Goal: Task Accomplishment & Management: Complete application form

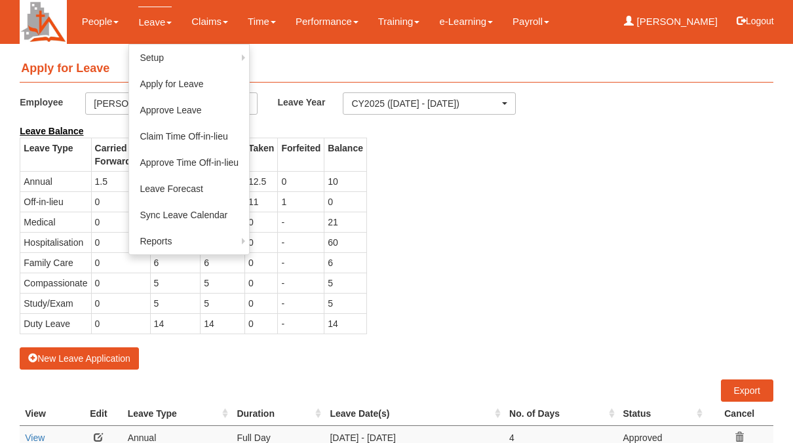
select select "50"
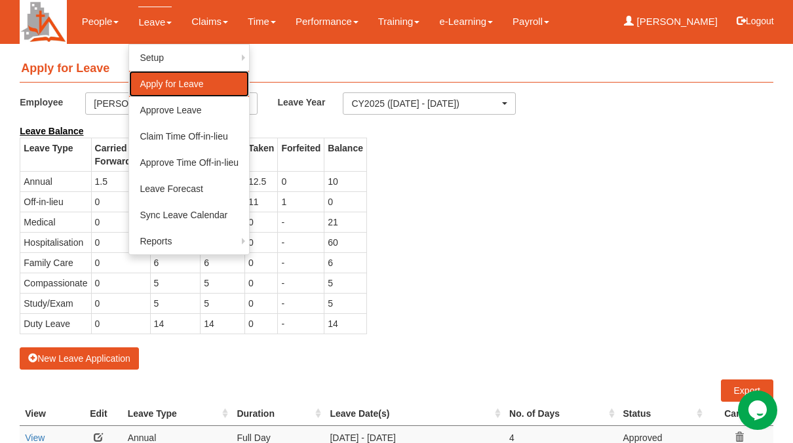
click at [151, 83] on link "Apply for Leave" at bounding box center [189, 84] width 120 height 26
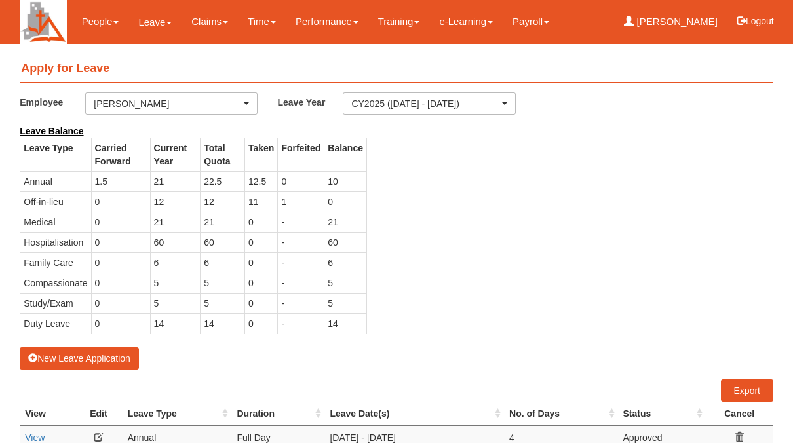
select select "50"
click at [74, 357] on button "New Leave Application" at bounding box center [79, 359] width 119 height 22
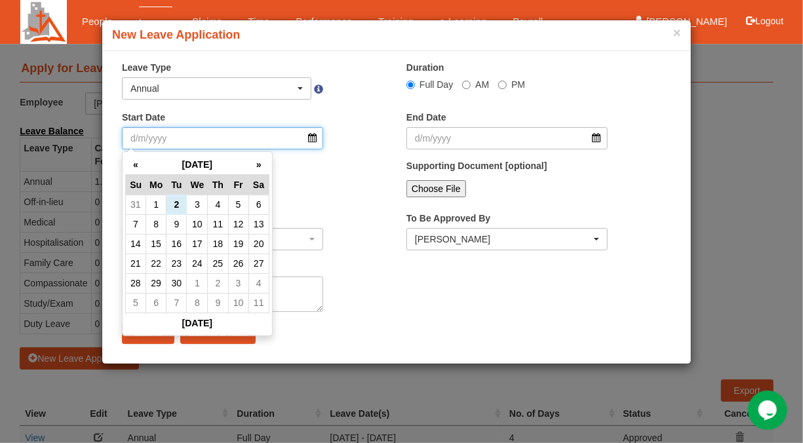
click at [313, 137] on input "Start Date" at bounding box center [222, 138] width 201 height 22
click at [158, 262] on td "22" at bounding box center [156, 264] width 20 height 20
type input "[DATE]"
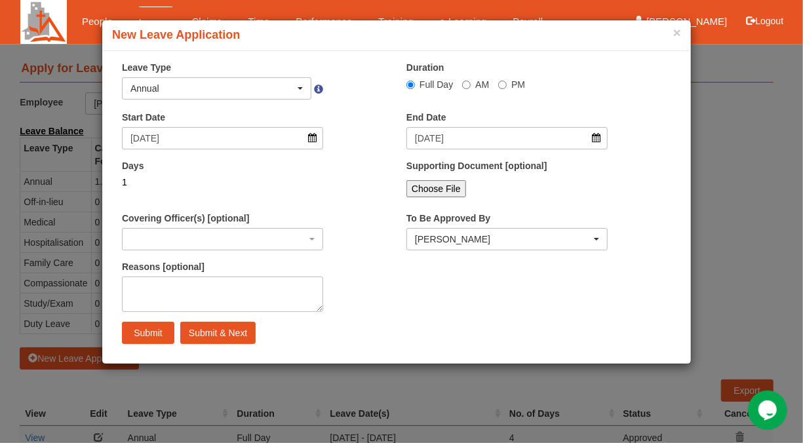
select select
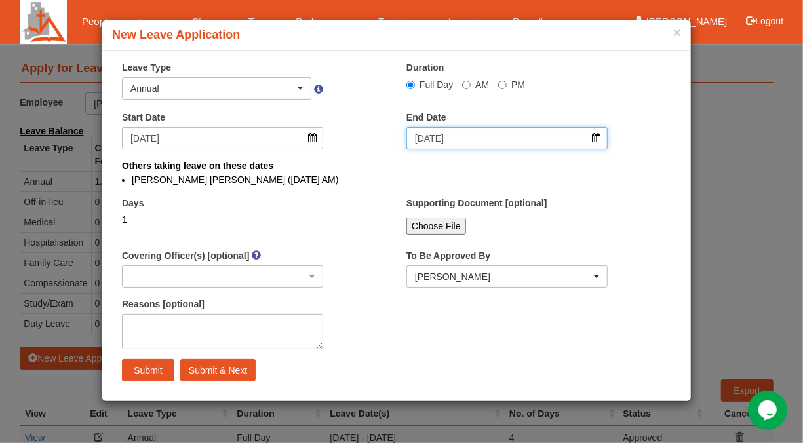
click at [596, 140] on input "[DATE]" at bounding box center [507, 138] width 201 height 22
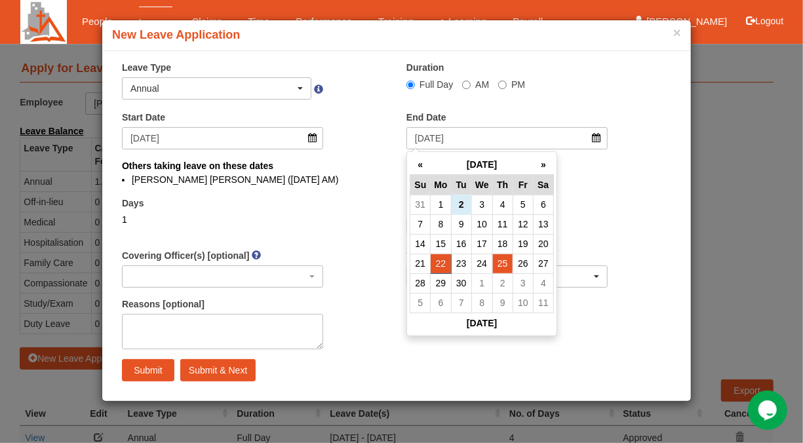
click at [504, 265] on td "25" at bounding box center [502, 264] width 20 height 20
type input "[DATE]"
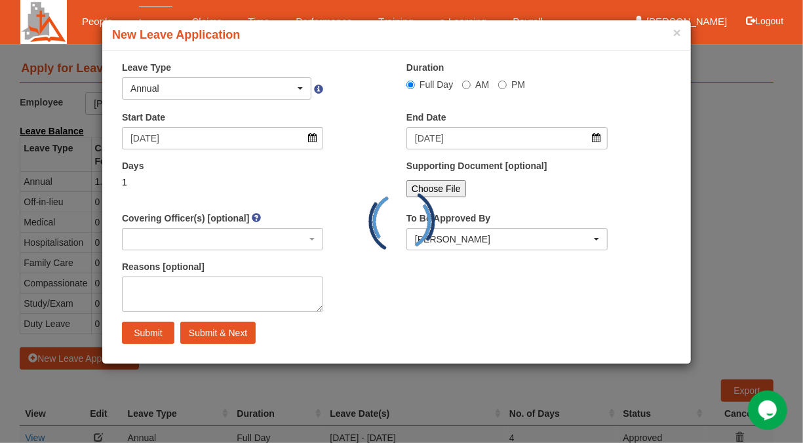
select select
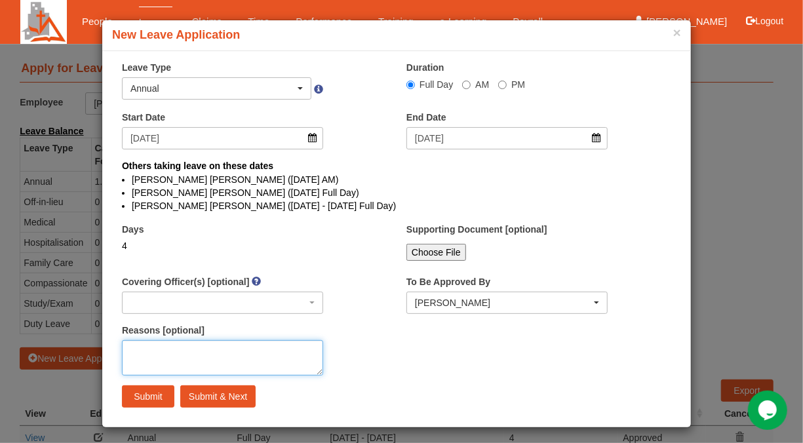
click at [153, 351] on textarea "Reasons [optional]" at bounding box center [222, 357] width 201 height 35
type textarea "Annual Leave"
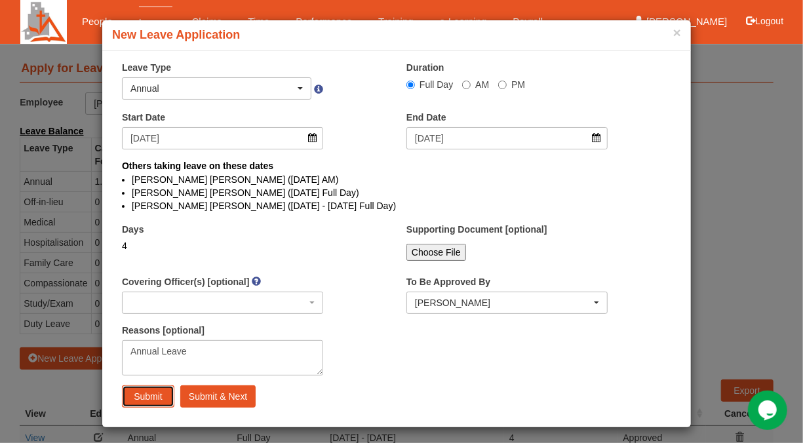
click at [148, 393] on input "Submit" at bounding box center [148, 397] width 52 height 22
select select
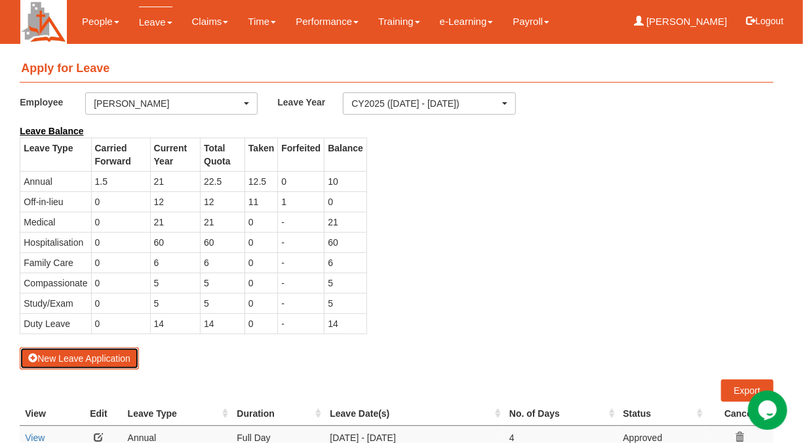
select select "50"
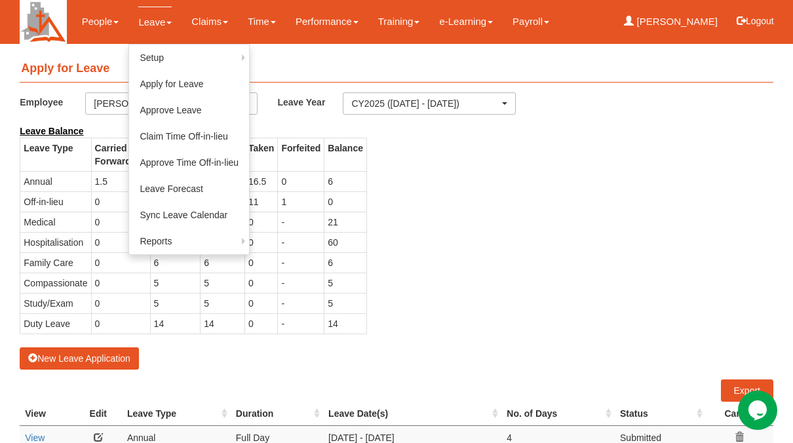
click at [147, 28] on link "Leave" at bounding box center [154, 22] width 33 height 31
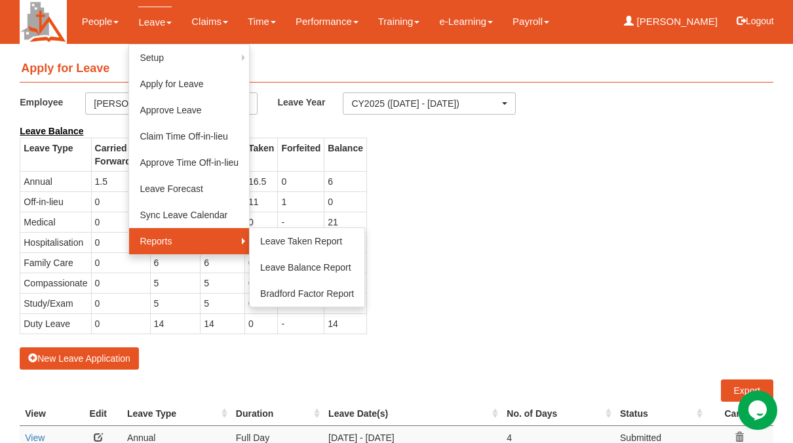
click at [151, 237] on link "Reports" at bounding box center [189, 241] width 120 height 26
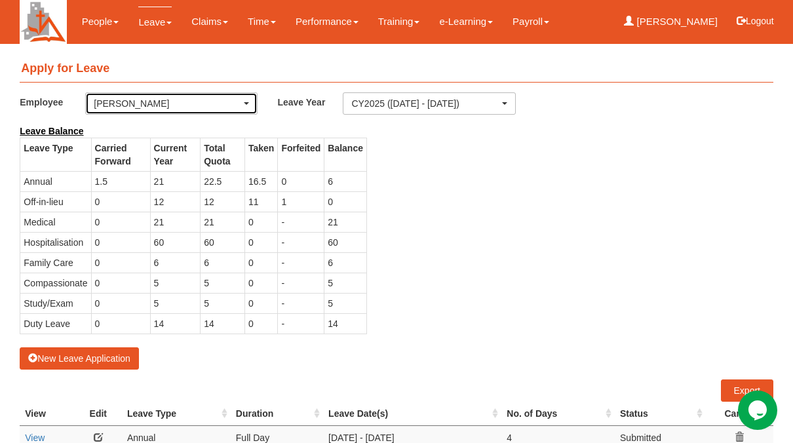
click at [249, 106] on div "[PERSON_NAME]" at bounding box center [171, 103] width 155 height 13
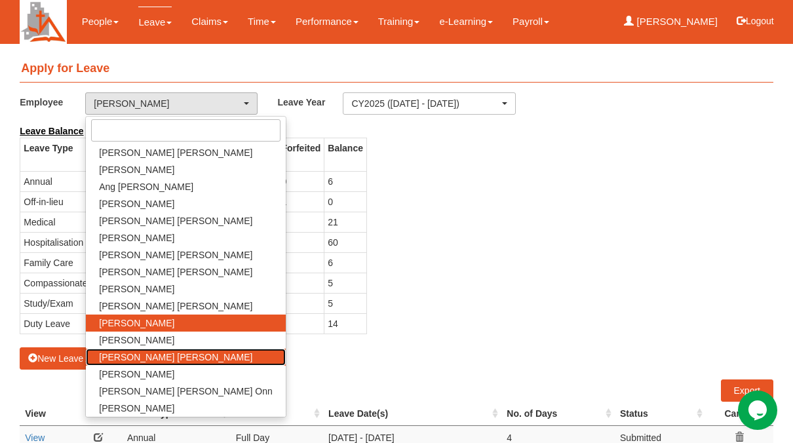
click at [140, 355] on span "[PERSON_NAME] [PERSON_NAME]" at bounding box center [175, 357] width 153 height 13
select select "c4f0c6fa-9d86-4a46-b1e9-d948dc1e8116"
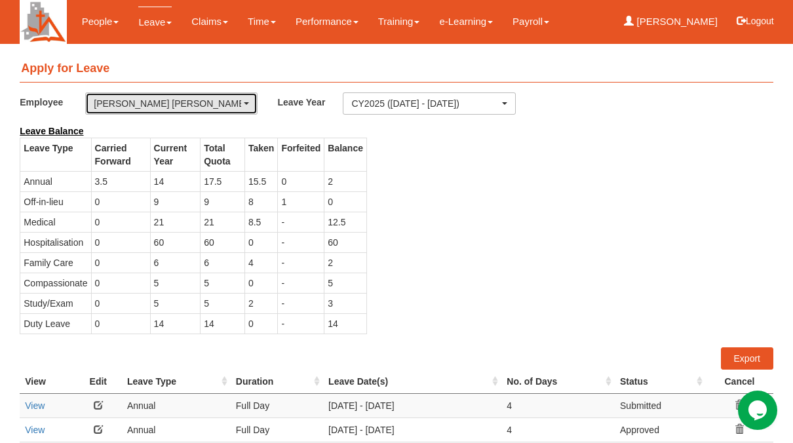
select select "50"
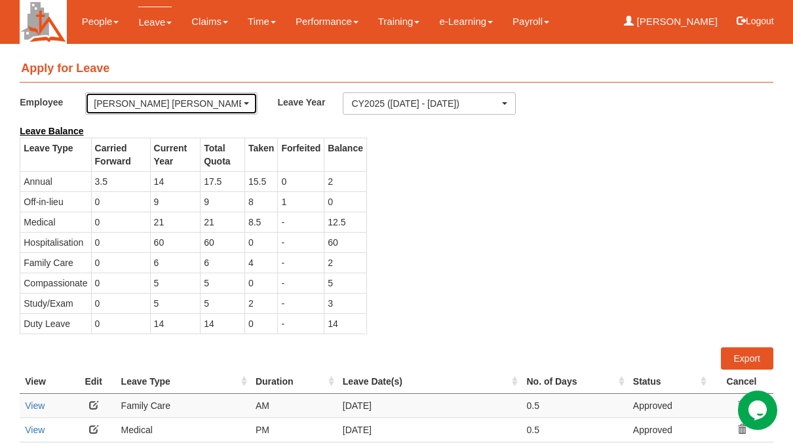
click at [247, 104] on span "button" at bounding box center [246, 103] width 5 height 3
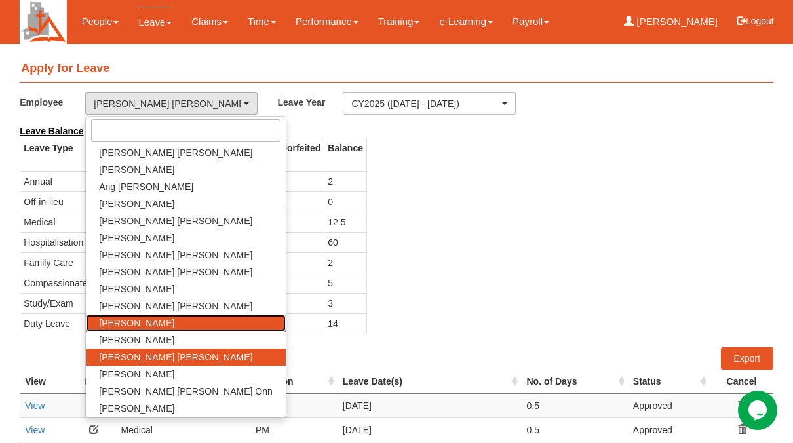
click at [110, 321] on span "[PERSON_NAME]" at bounding box center [136, 323] width 75 height 13
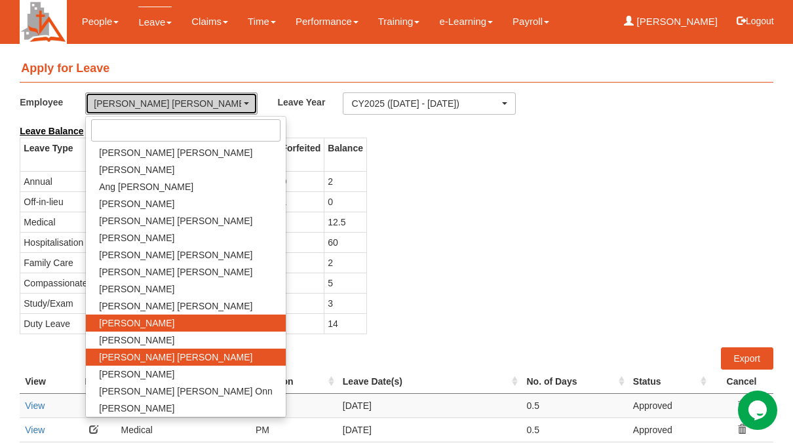
select select "fd1d6c2e-6468-4476-893b-c728d98a4cf2"
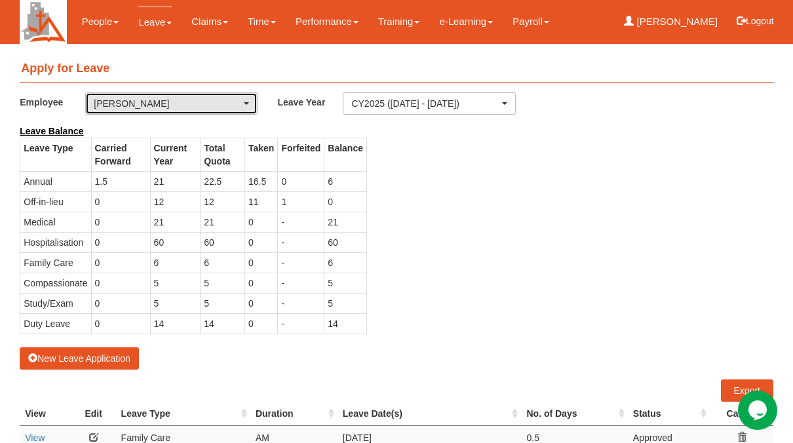
select select "50"
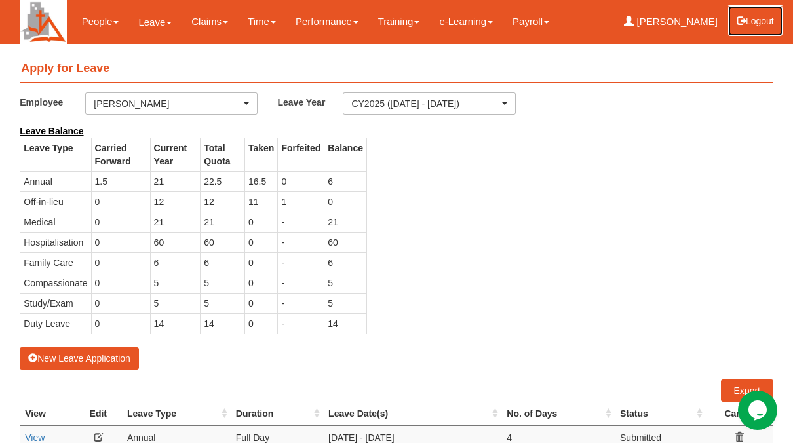
click at [757, 21] on button "Logout" at bounding box center [756, 20] width 56 height 31
